Goal: Information Seeking & Learning: Understand process/instructions

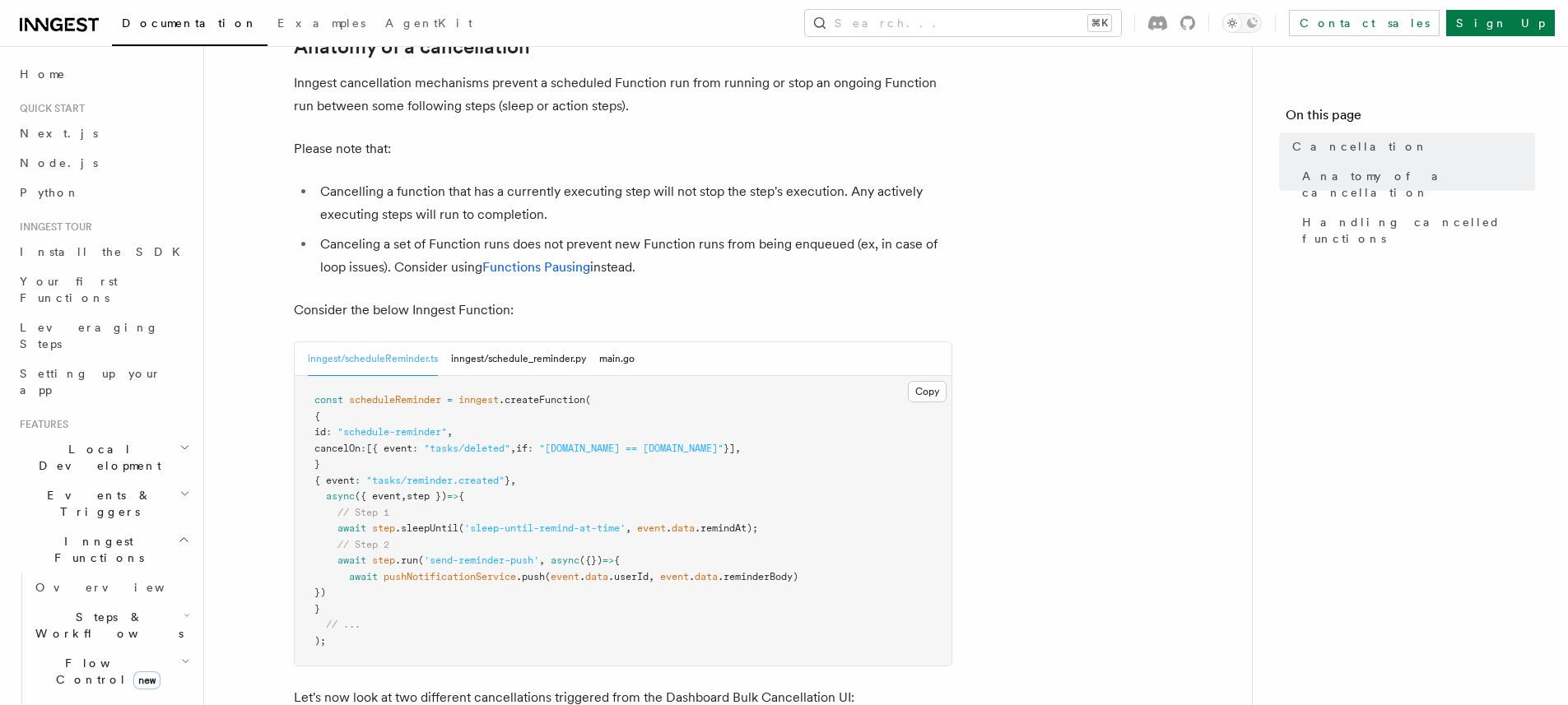
scroll to position [621, 0]
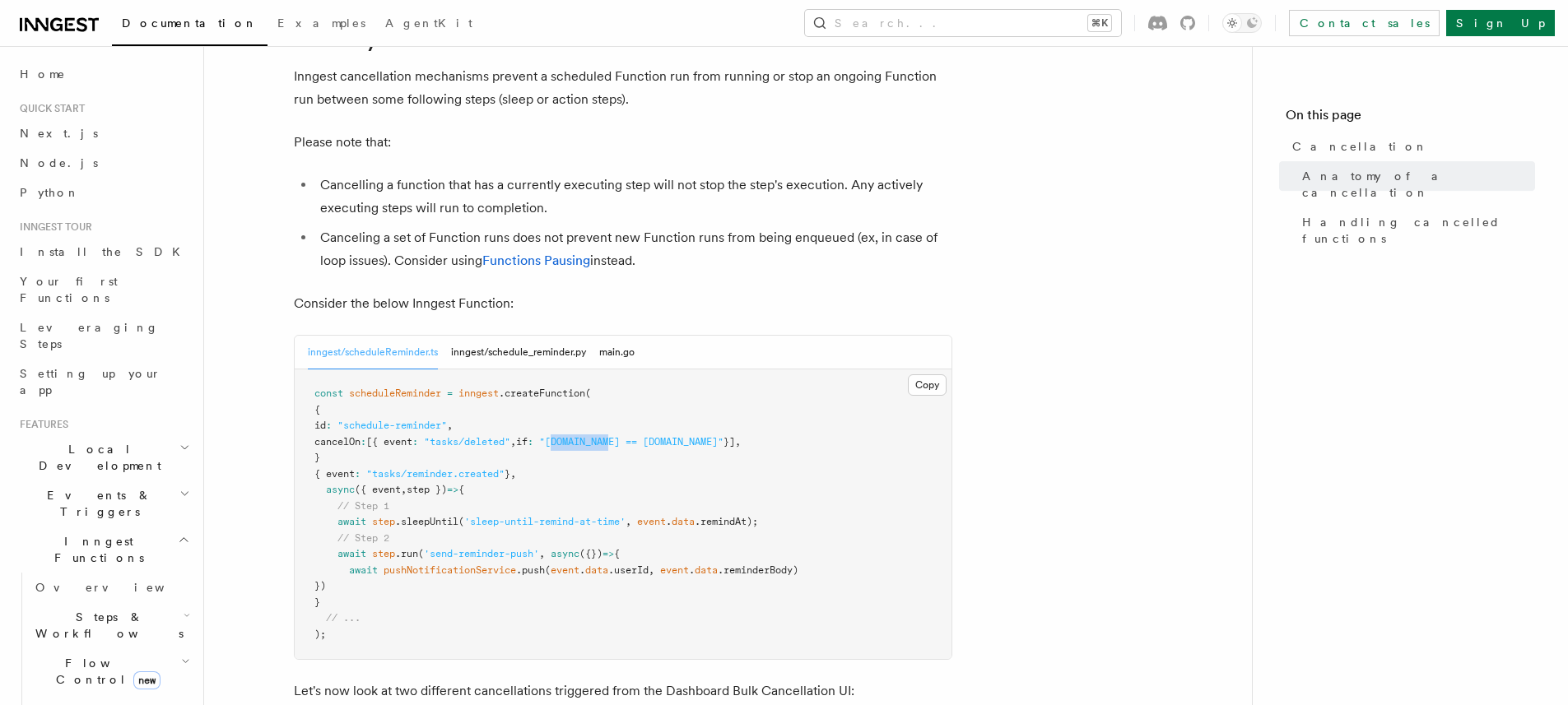
drag, startPoint x: 591, startPoint y: 345, endPoint x: 654, endPoint y: 346, distance: 63.0
click at [654, 436] on span ""[DOMAIN_NAME] == [DOMAIN_NAME]"" at bounding box center [631, 442] width 185 height 12
drag, startPoint x: 450, startPoint y: 336, endPoint x: 499, endPoint y: 338, distance: 49.0
click at [499, 436] on span "cancelOn : [{ event : "tasks/deleted" , if : "[DOMAIN_NAME] == [DOMAIN_NAME]" }…" at bounding box center [528, 442] width 427 height 12
drag, startPoint x: 380, startPoint y: 324, endPoint x: 446, endPoint y: 327, distance: 66.1
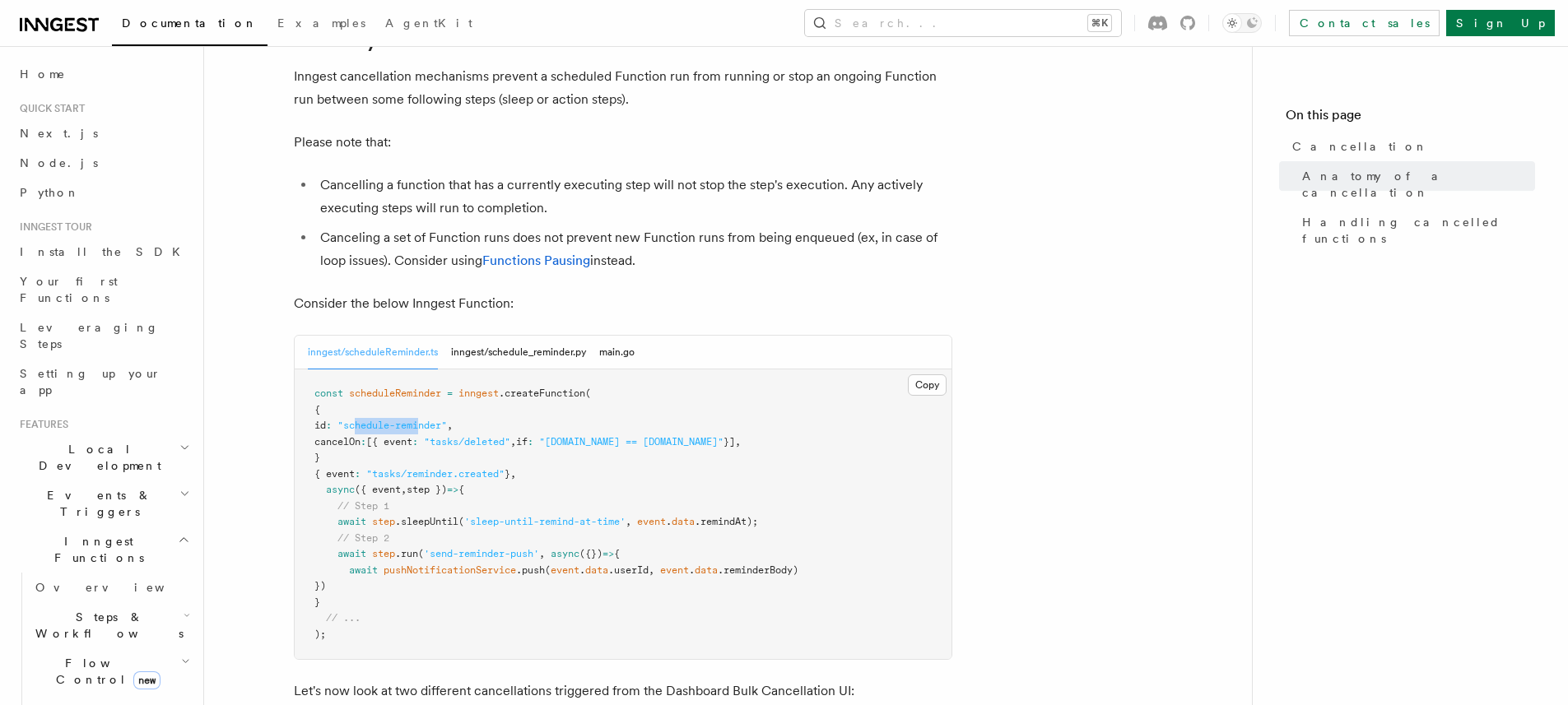
click at [446, 420] on span ""schedule-reminder"" at bounding box center [392, 426] width 110 height 12
drag, startPoint x: 498, startPoint y: 342, endPoint x: 559, endPoint y: 342, distance: 61.0
click at [559, 436] on span "cancelOn : [{ event : "tasks/deleted" , if : "[DOMAIN_NAME] == [DOMAIN_NAME]" }…" at bounding box center [528, 442] width 427 height 12
drag, startPoint x: 629, startPoint y: 349, endPoint x: 704, endPoint y: 349, distance: 75.0
click at [704, 370] on pre "const scheduleReminder = inngest .createFunction ( { id : "schedule-reminder" ,…" at bounding box center [622, 515] width 657 height 290
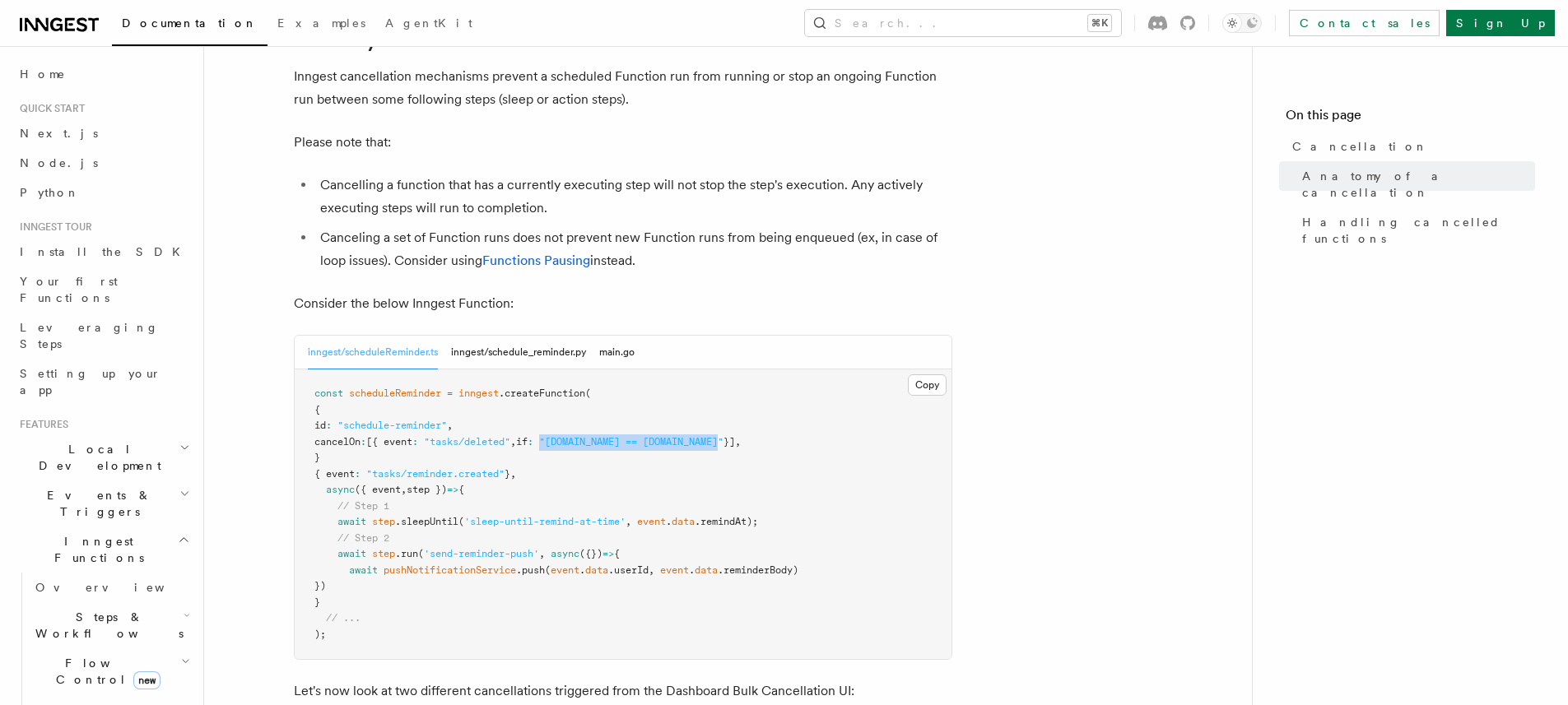
drag, startPoint x: 765, startPoint y: 344, endPoint x: 583, endPoint y: 346, distance: 182.0
click at [583, 436] on span ""[DOMAIN_NAME] == [DOMAIN_NAME]"" at bounding box center [631, 442] width 185 height 12
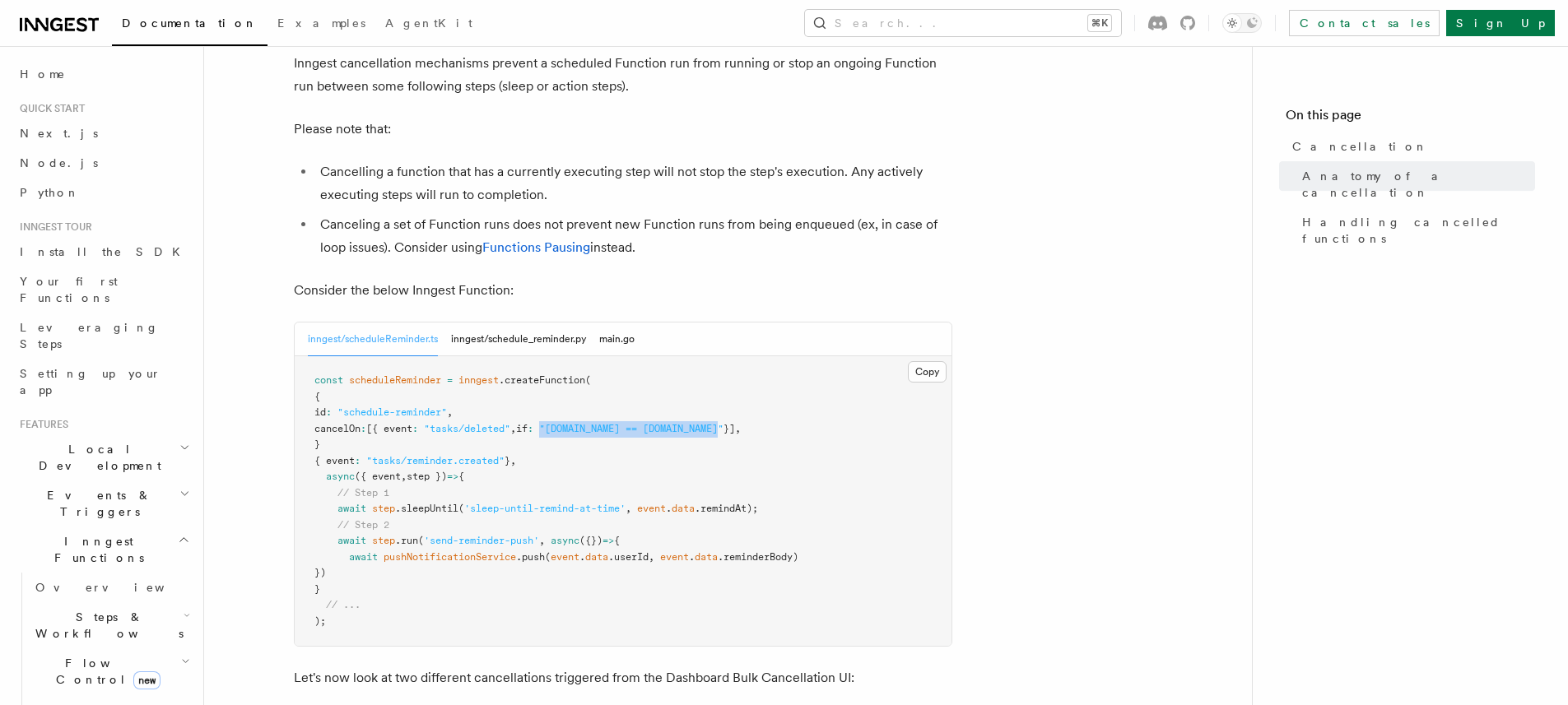
scroll to position [644, 0]
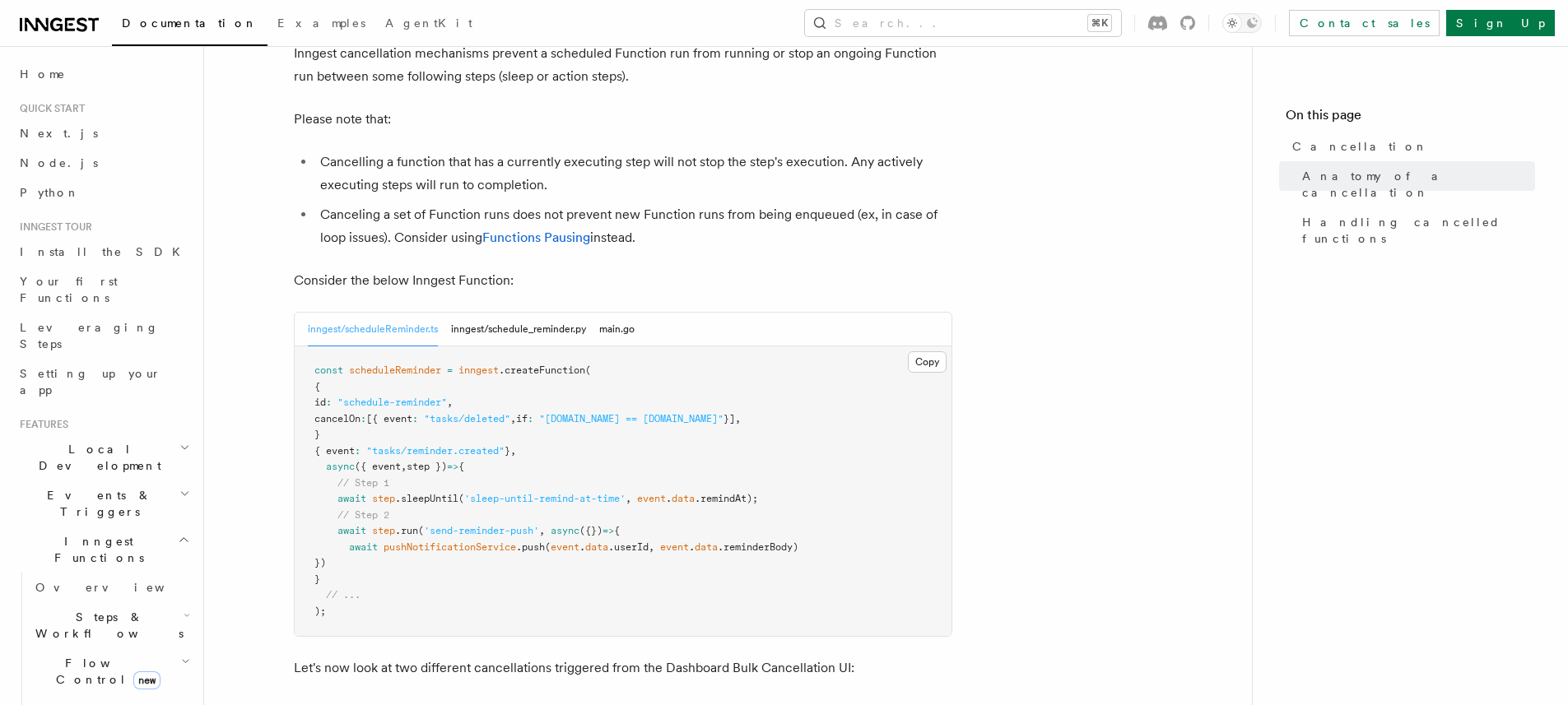
click at [744, 346] on pre "const scheduleReminder = inngest .createFunction ( { id : "schedule-reminder" ,…" at bounding box center [622, 491] width 657 height 290
drag, startPoint x: 680, startPoint y: 318, endPoint x: 791, endPoint y: 257, distance: 126.7
click at [724, 413] on span ""[DOMAIN_NAME] == [DOMAIN_NAME]"" at bounding box center [631, 419] width 185 height 12
